Goal: Task Accomplishment & Management: Use online tool/utility

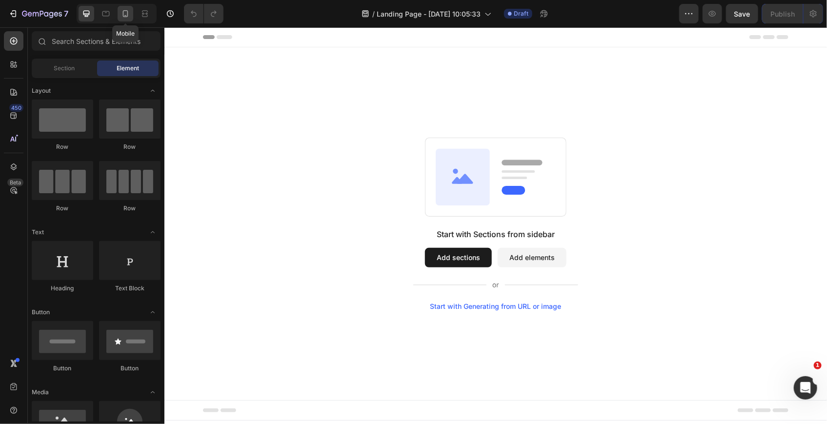
click at [126, 14] on icon at bounding box center [126, 14] width 10 height 10
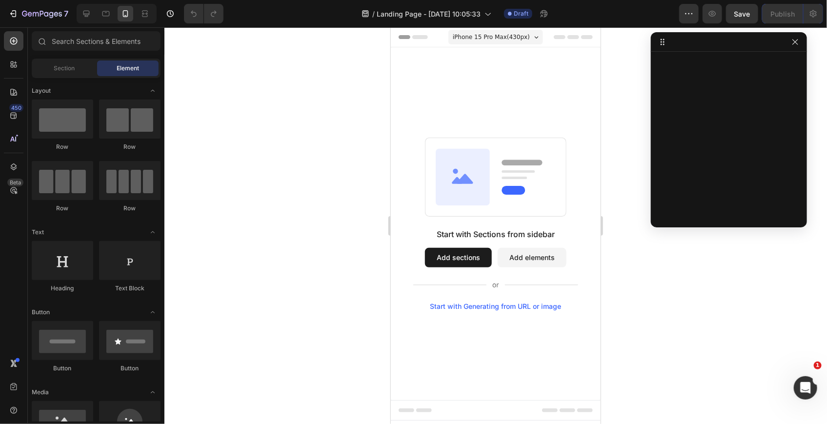
click at [527, 256] on button "Add elements" at bounding box center [531, 257] width 69 height 20
click at [797, 43] on icon "button" at bounding box center [794, 41] width 5 height 5
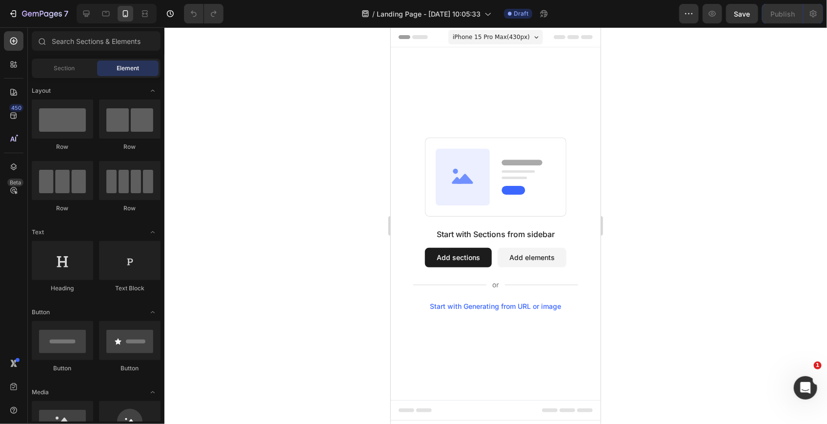
click at [527, 255] on button "Add elements" at bounding box center [531, 257] width 69 height 20
click at [446, 261] on button "Add sections" at bounding box center [457, 257] width 67 height 20
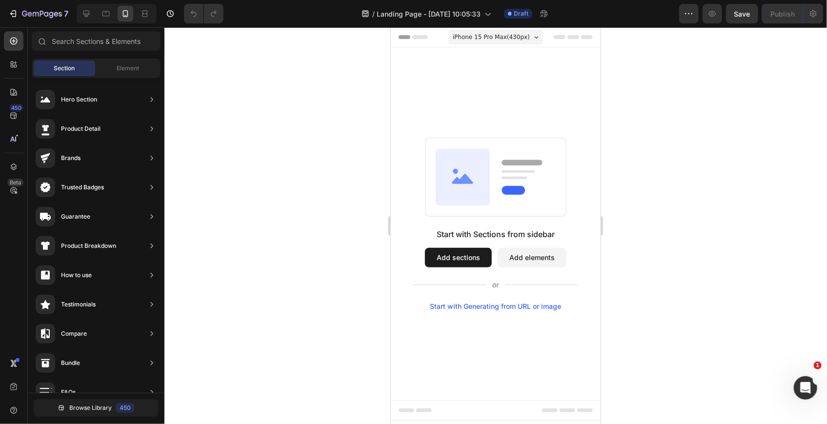
click at [535, 258] on button "Add elements" at bounding box center [531, 257] width 69 height 20
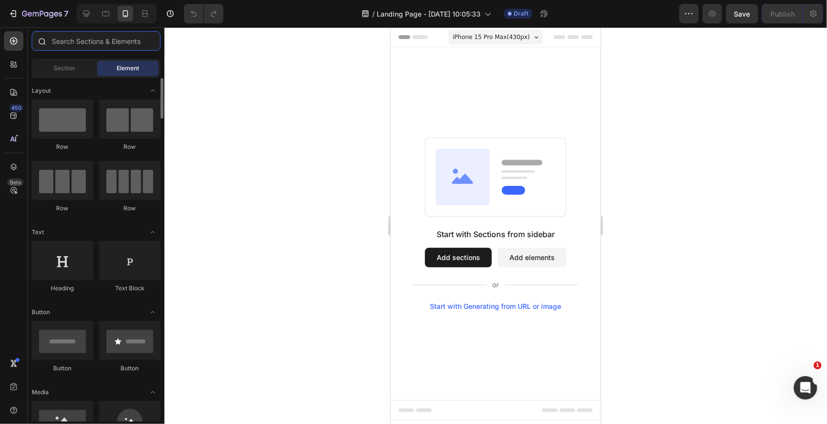
click at [75, 40] on input "text" at bounding box center [96, 41] width 129 height 20
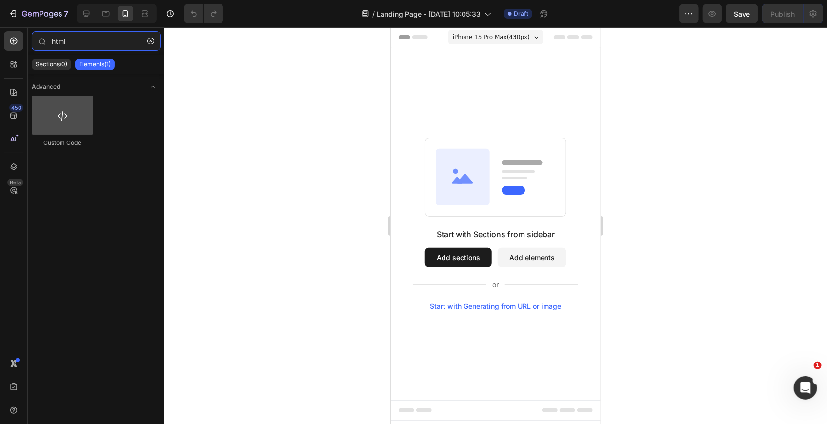
type input "html"
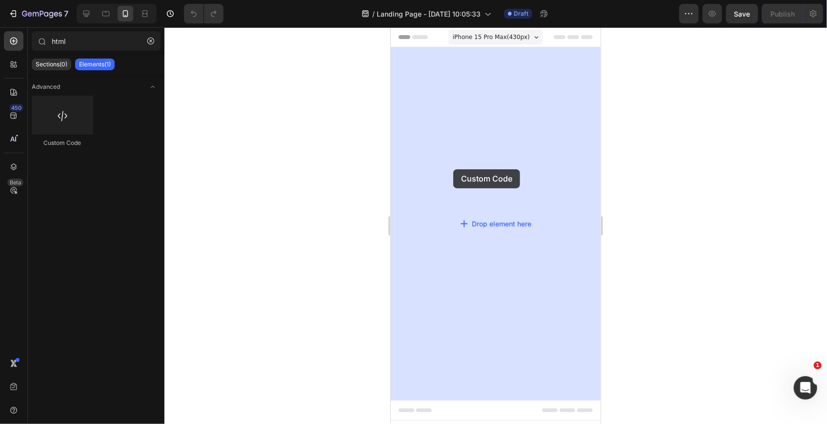
drag, startPoint x: 445, startPoint y: 139, endPoint x: 408, endPoint y: 173, distance: 50.4
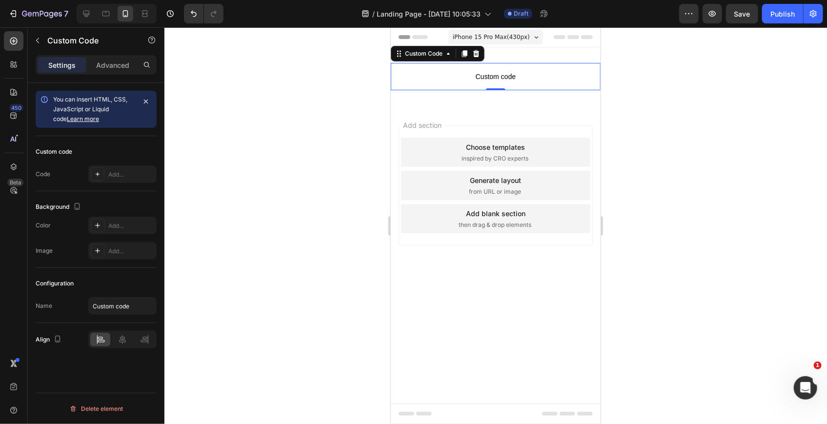
click at [493, 78] on span "Custom code" at bounding box center [495, 76] width 210 height 12
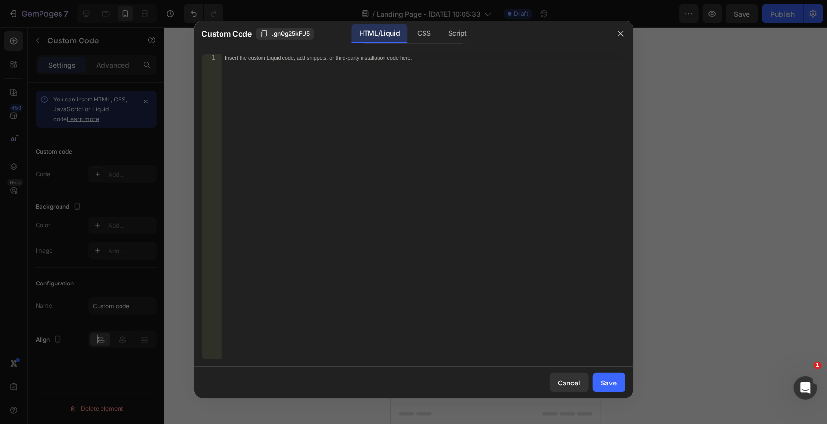
click at [403, 84] on div "Insert the custom Liquid code, add snippets, or third-party installation code h…" at bounding box center [423, 213] width 404 height 319
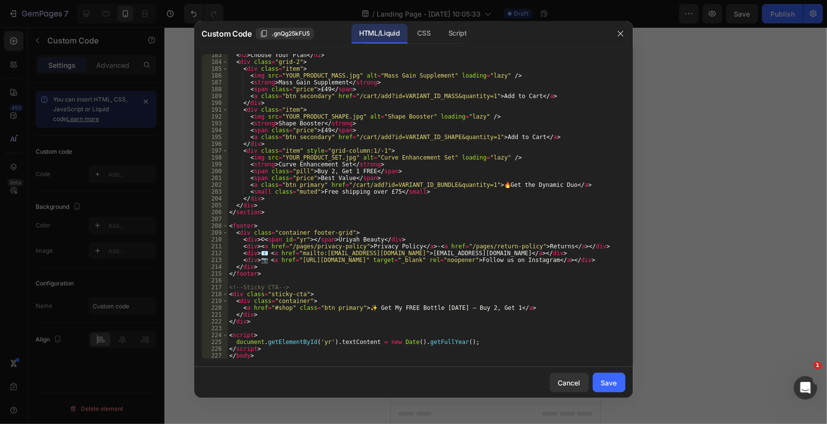
scroll to position [1307, 0]
click at [600, 382] on button "Save" at bounding box center [609, 383] width 33 height 20
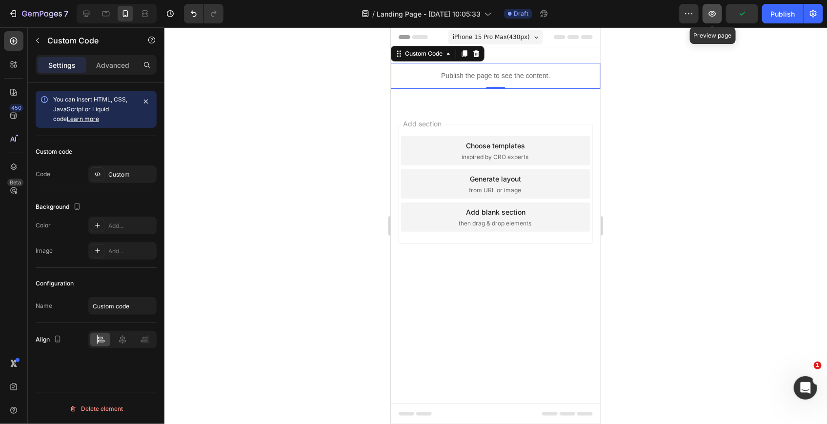
click at [712, 17] on icon "button" at bounding box center [712, 14] width 10 height 10
click at [219, 98] on div at bounding box center [495, 225] width 663 height 397
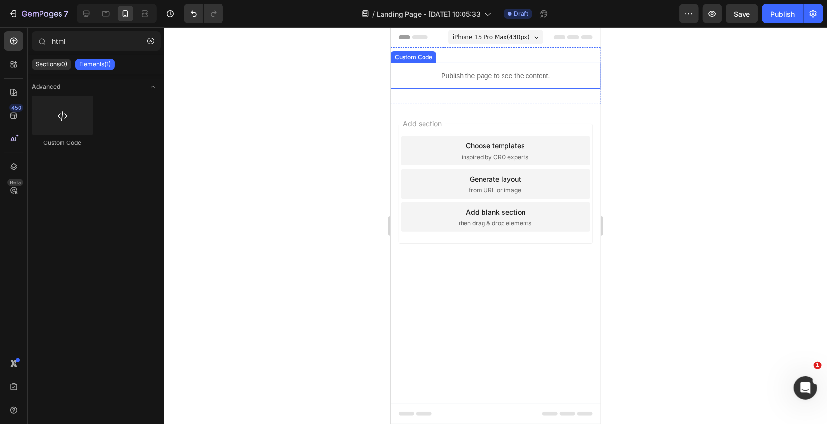
click at [466, 67] on div "Publish the page to see the content." at bounding box center [495, 75] width 210 height 26
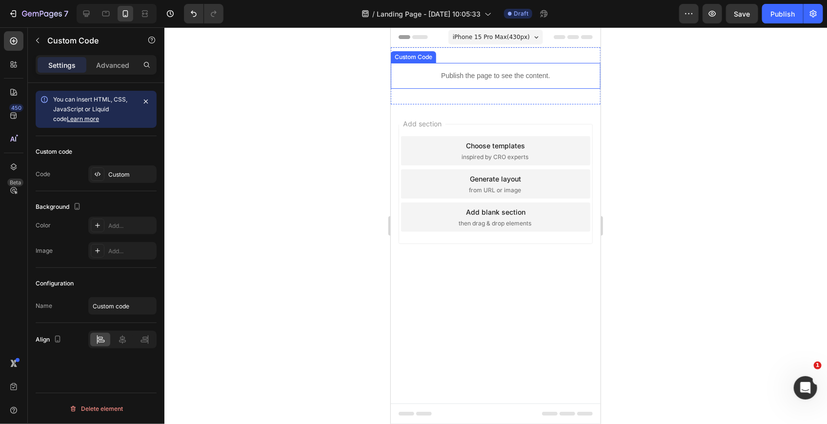
click at [466, 67] on div "Publish the page to see the content." at bounding box center [495, 75] width 210 height 26
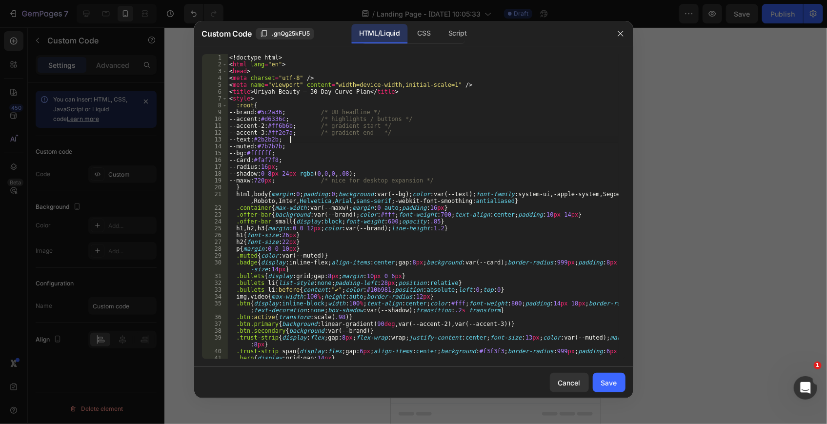
click at [328, 141] on div "<! doctype html > < html lang = "en" > < head > < meta charset = "utf-8" /> < m…" at bounding box center [422, 213] width 391 height 319
type textarea "</html>"
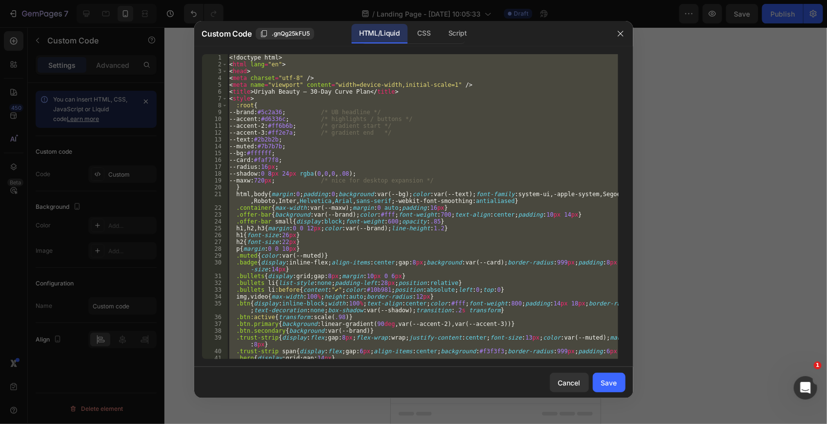
paste textarea
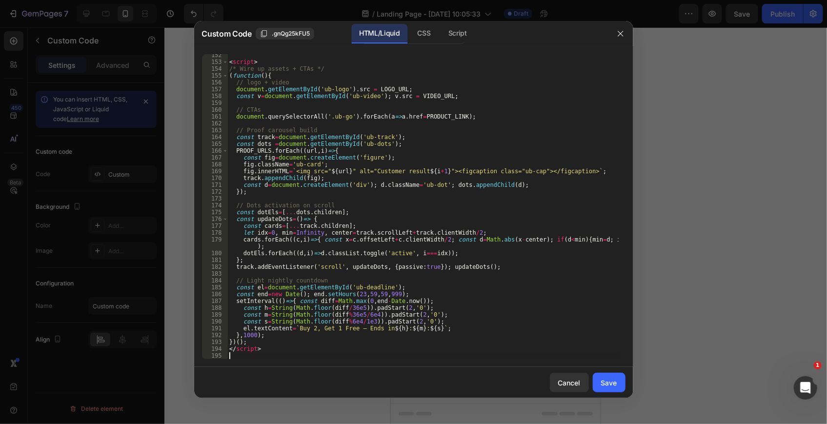
scroll to position [1095, 0]
click at [611, 388] on button "Save" at bounding box center [609, 383] width 33 height 20
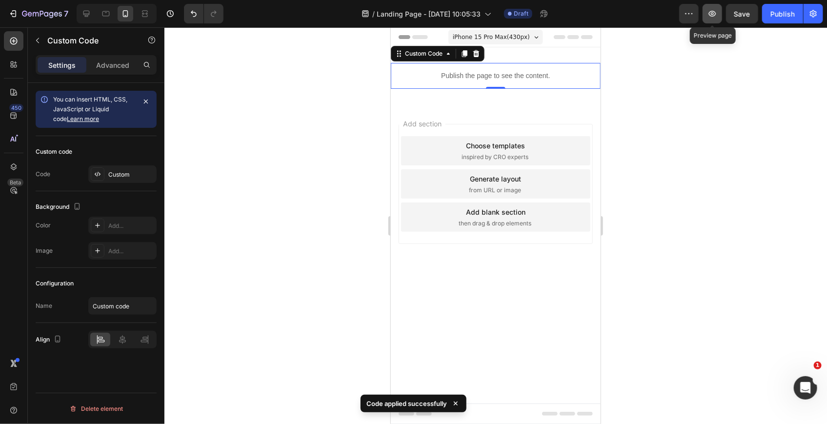
click at [713, 9] on icon "button" at bounding box center [712, 14] width 10 height 10
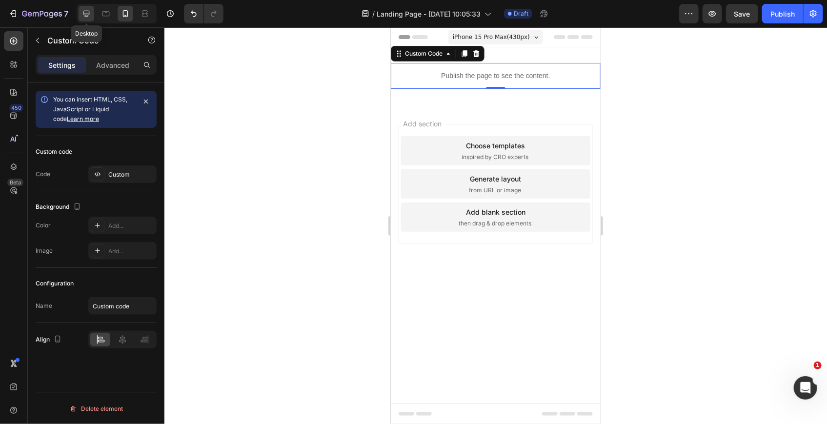
click at [89, 12] on icon at bounding box center [86, 14] width 6 height 6
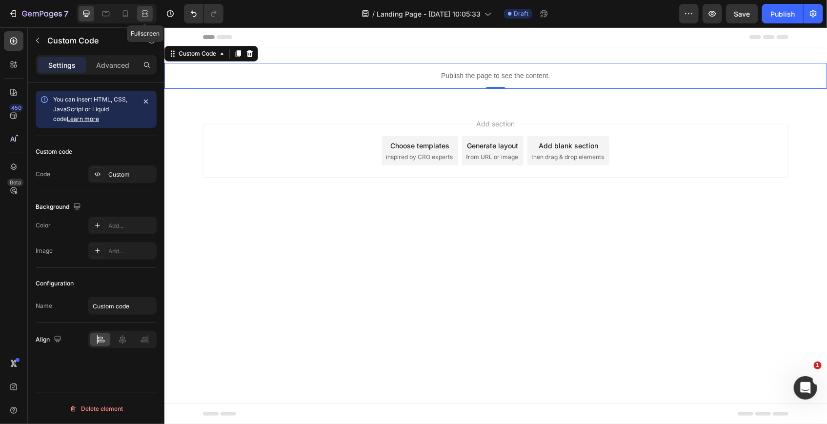
click at [144, 16] on icon at bounding box center [145, 14] width 10 height 10
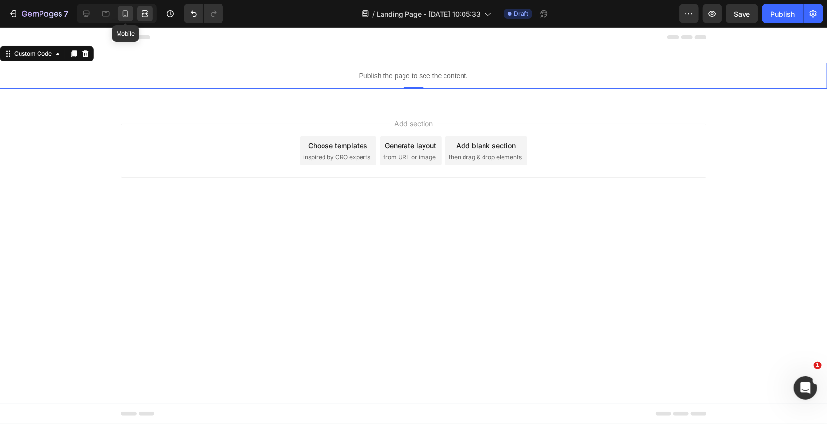
click at [127, 16] on icon at bounding box center [126, 14] width 10 height 10
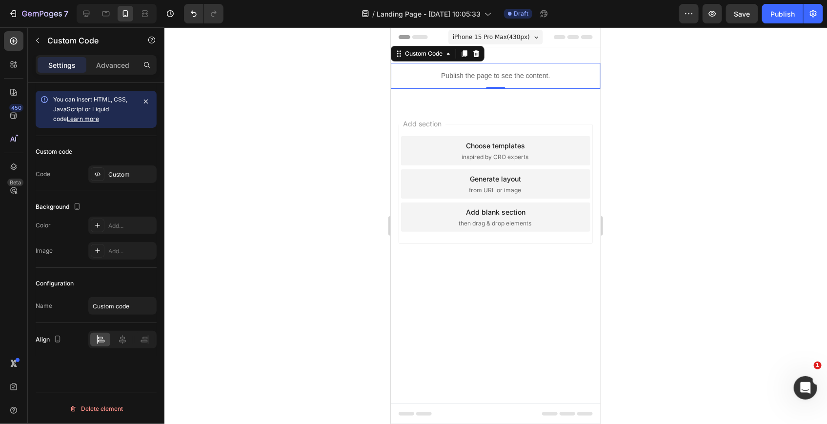
click at [452, 71] on p "Publish the page to see the content." at bounding box center [495, 75] width 210 height 10
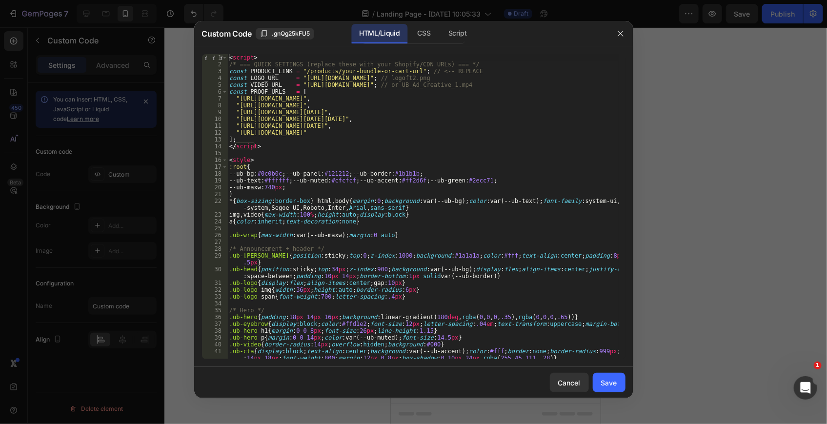
click at [386, 152] on div "< script > /* === QUICK SETTINGS (replace these with your Shopify/CDN URLs) ===…" at bounding box center [422, 213] width 391 height 319
type textarea "</script>"
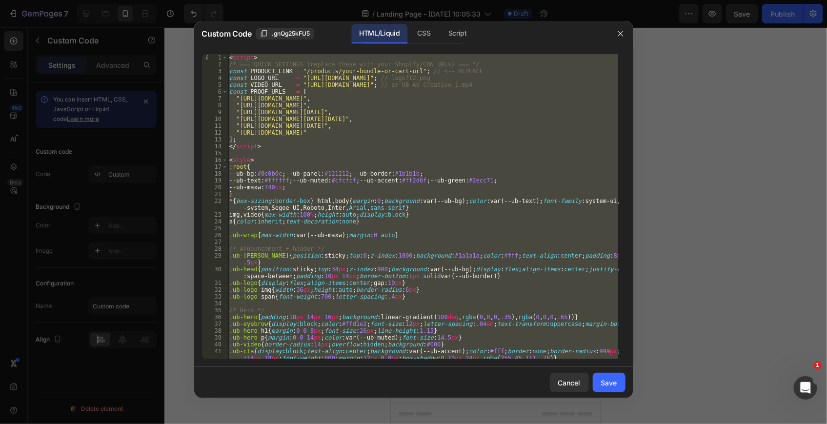
paste textarea
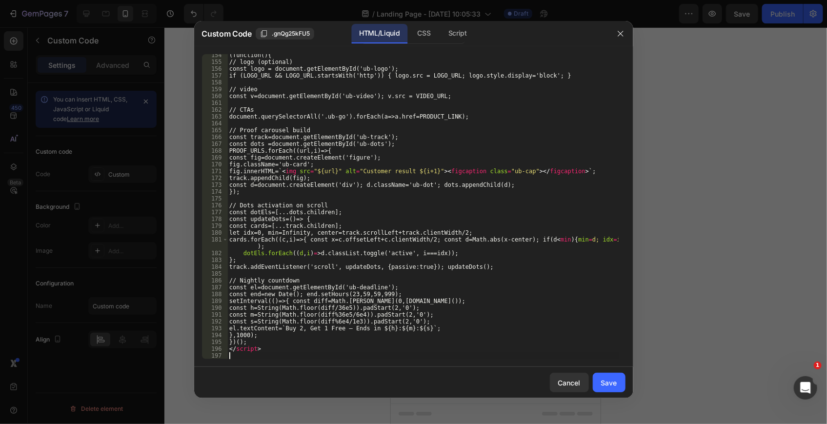
scroll to position [1136, 0]
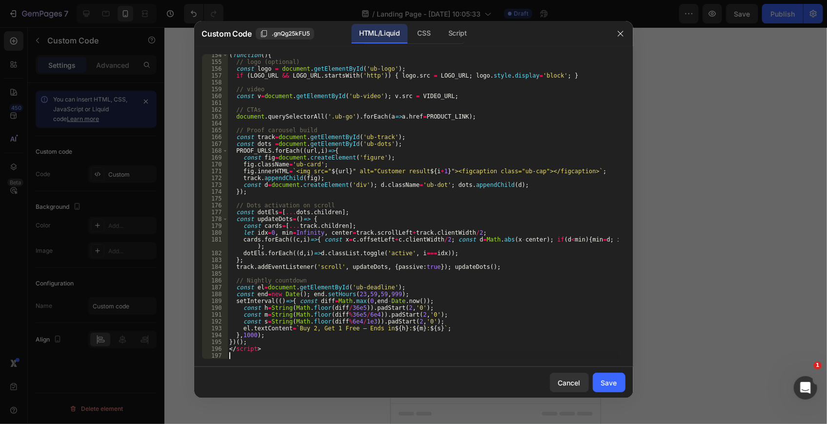
type textarea "</script>"
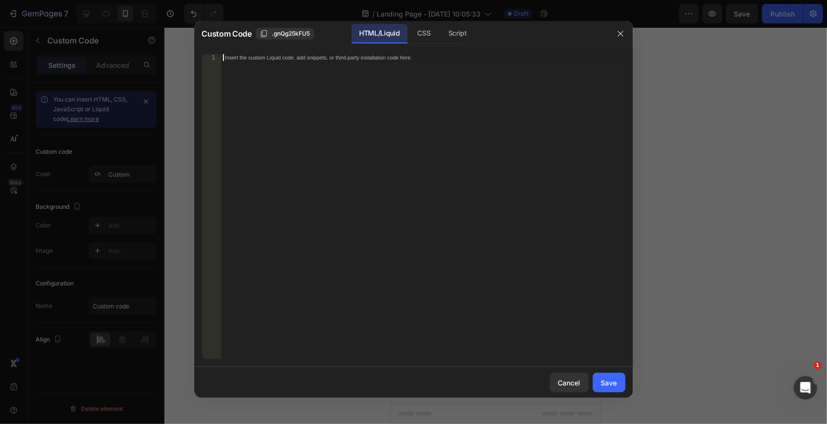
paste textarea "const dots =document.getElementById('ub-dots');"
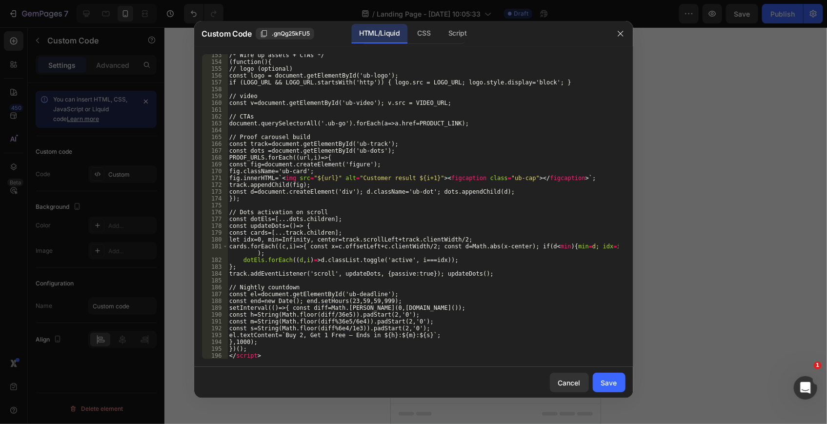
scroll to position [1129, 0]
click at [386, 152] on div "/* Wire up assets + CTAs */ (function(){ // logo (optional) const logo = docume…" at bounding box center [422, 211] width 391 height 319
type textarea "const dots =document.getElementById('ub-dots');"
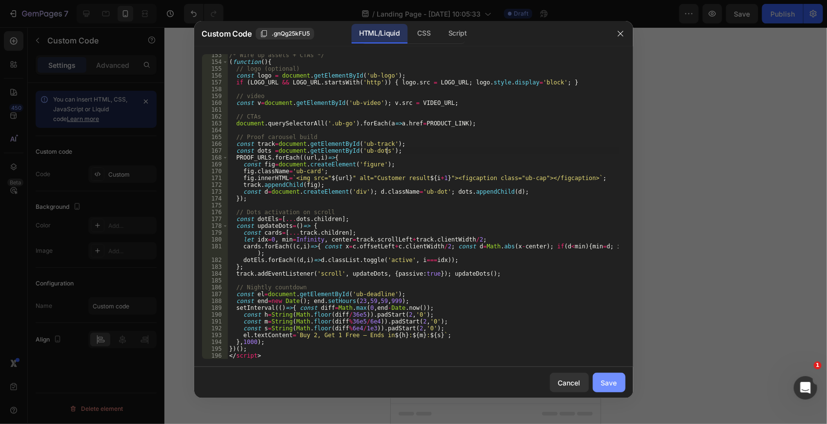
click at [602, 379] on div "Save" at bounding box center [609, 383] width 16 height 10
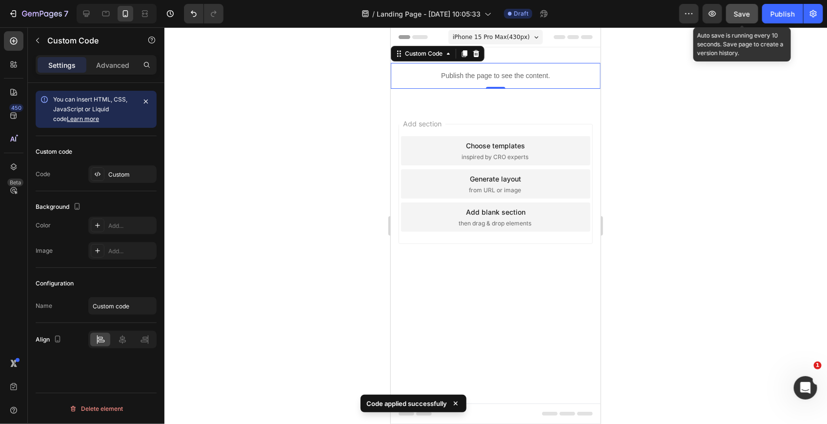
click at [743, 14] on span "Save" at bounding box center [742, 14] width 16 height 8
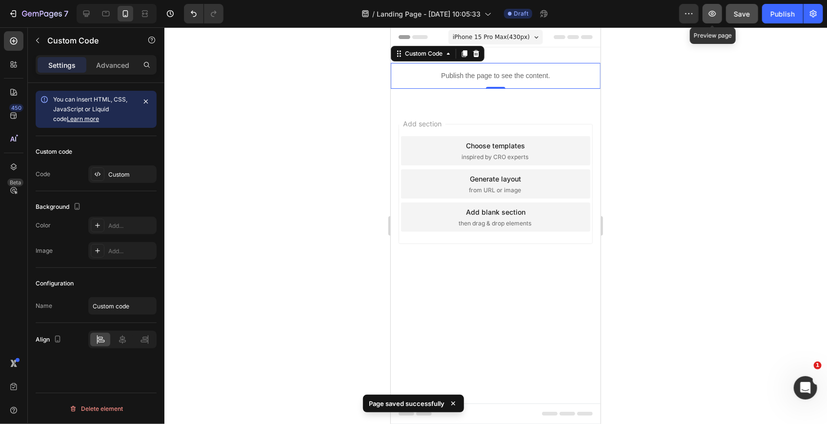
click at [711, 20] on button "button" at bounding box center [713, 14] width 20 height 20
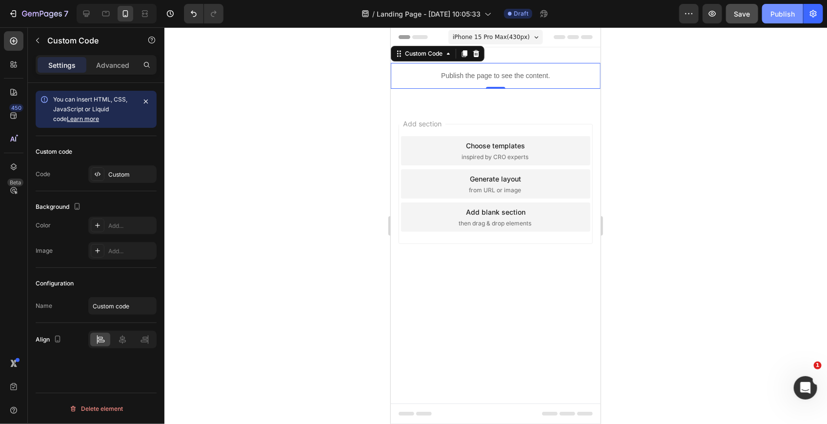
click at [791, 9] on div "Publish" at bounding box center [782, 14] width 24 height 10
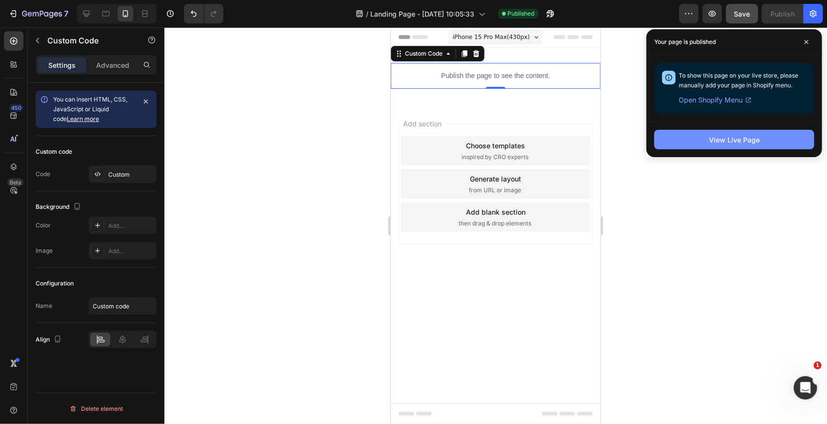
click at [704, 142] on button "View Live Page" at bounding box center [734, 140] width 160 height 20
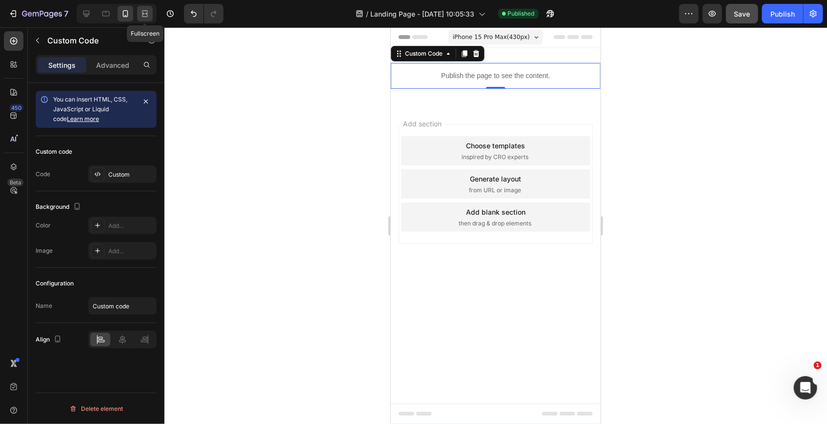
click at [141, 17] on icon at bounding box center [145, 14] width 10 height 10
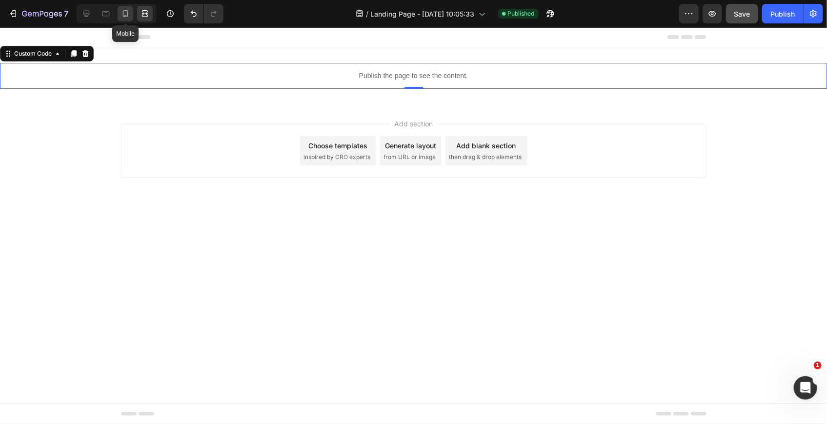
click at [129, 17] on icon at bounding box center [126, 14] width 10 height 10
